Goal: Task Accomplishment & Management: Use online tool/utility

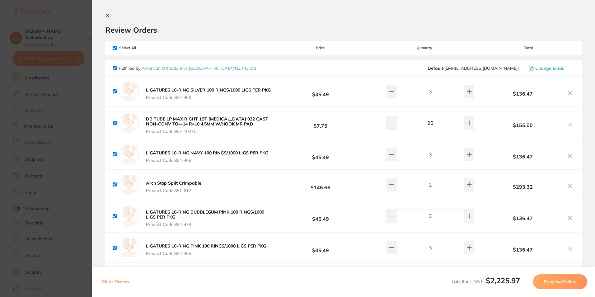
click at [558, 281] on button "Preview Orders" at bounding box center [560, 281] width 54 height 15
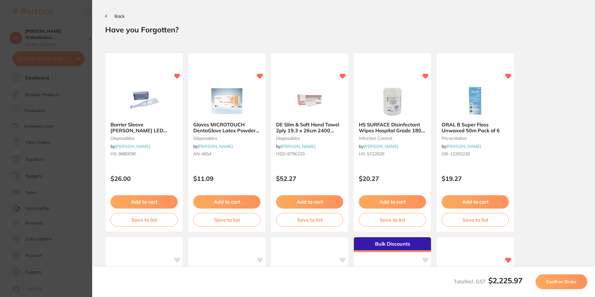
click at [556, 284] on span "Confirm Order" at bounding box center [561, 282] width 30 height 6
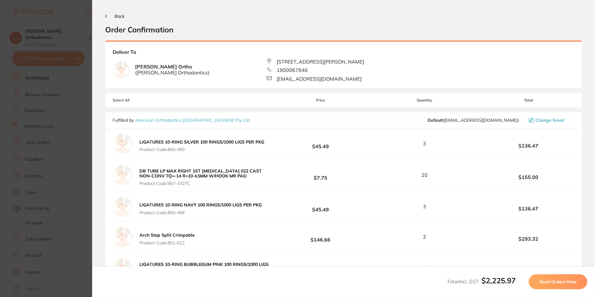
click at [562, 278] on button "Send Orders Now" at bounding box center [557, 281] width 58 height 15
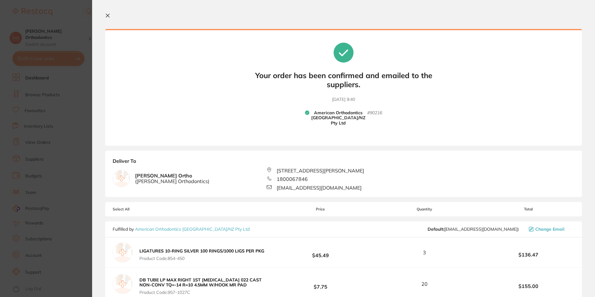
click at [107, 16] on icon at bounding box center [107, 15] width 5 height 5
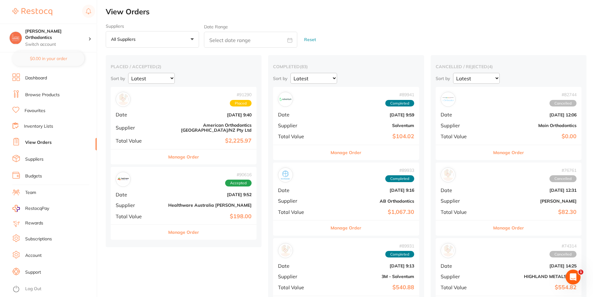
click at [48, 93] on link "Browse Products" at bounding box center [42, 95] width 35 height 6
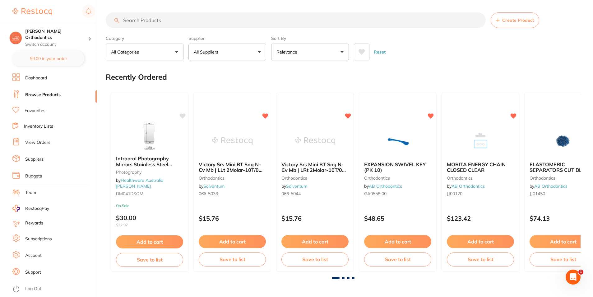
click at [216, 51] on p "All Suppliers" at bounding box center [207, 52] width 27 height 6
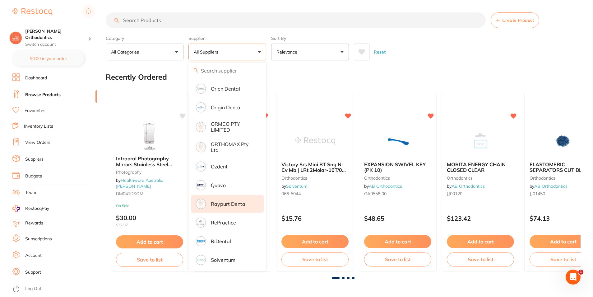
scroll to position [619, 0]
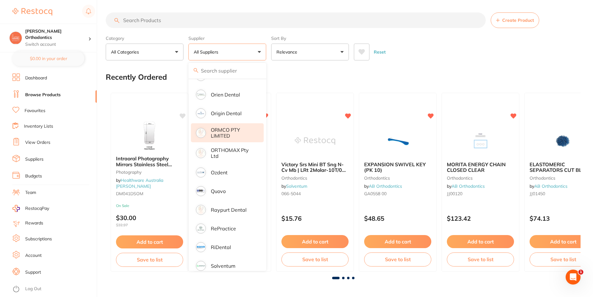
click at [232, 129] on p "ORMCO PTY LIMITED" at bounding box center [233, 133] width 44 height 12
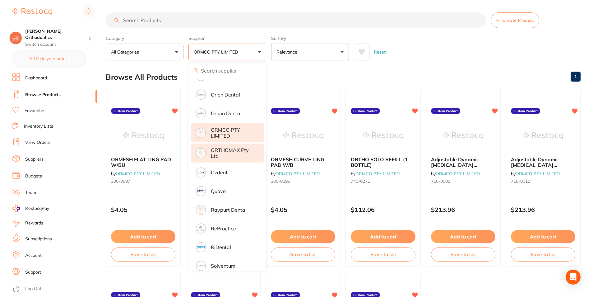
click at [234, 149] on p "ORTHOMAX Pty Ltd" at bounding box center [233, 153] width 44 height 12
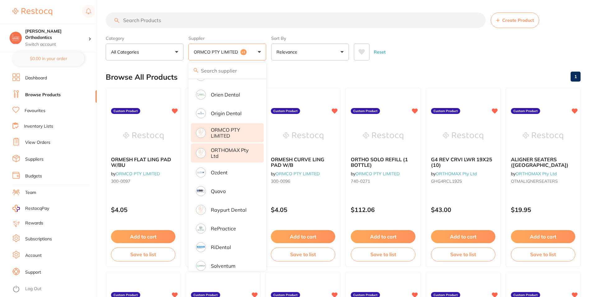
click at [406, 57] on div "Reset" at bounding box center [465, 50] width 222 height 22
